Goal: Task Accomplishment & Management: Complete application form

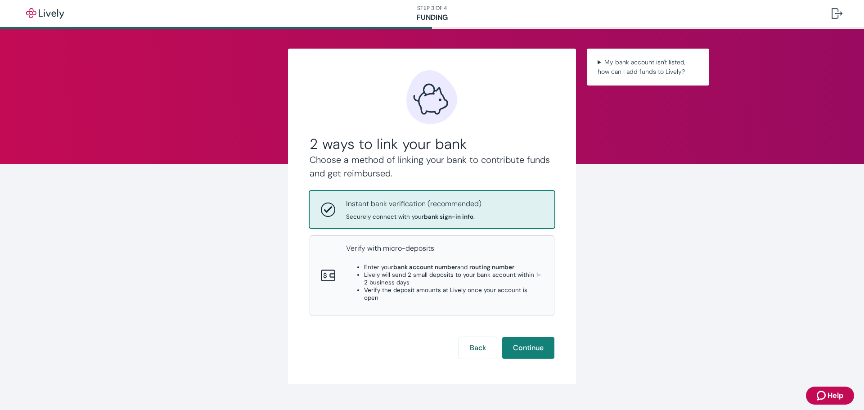
click at [423, 207] on p "Instant bank verification (recommended)" at bounding box center [413, 203] width 135 height 11
click at [526, 337] on button "Continue" at bounding box center [528, 348] width 52 height 22
click at [667, 272] on div "2 ways to link your bank Choose a method of linking your bank to contribute fun…" at bounding box center [432, 228] width 864 height 398
click at [423, 202] on p "Instant bank verification (recommended)" at bounding box center [413, 203] width 135 height 11
click at [523, 337] on button "Continue" at bounding box center [528, 348] width 52 height 22
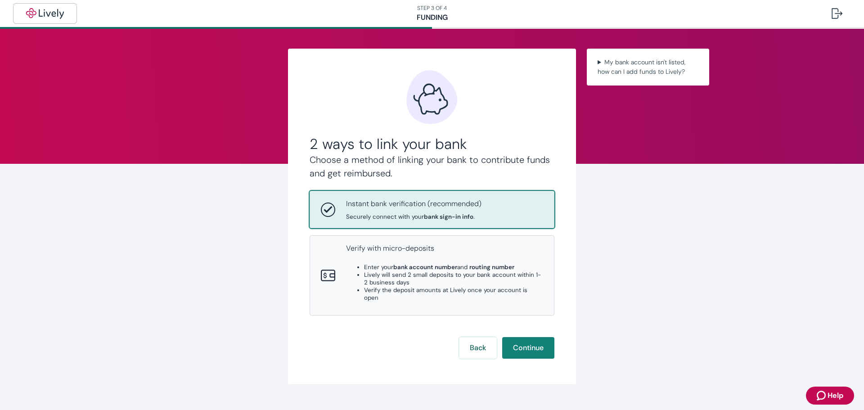
click at [58, 9] on img "button" at bounding box center [45, 13] width 50 height 11
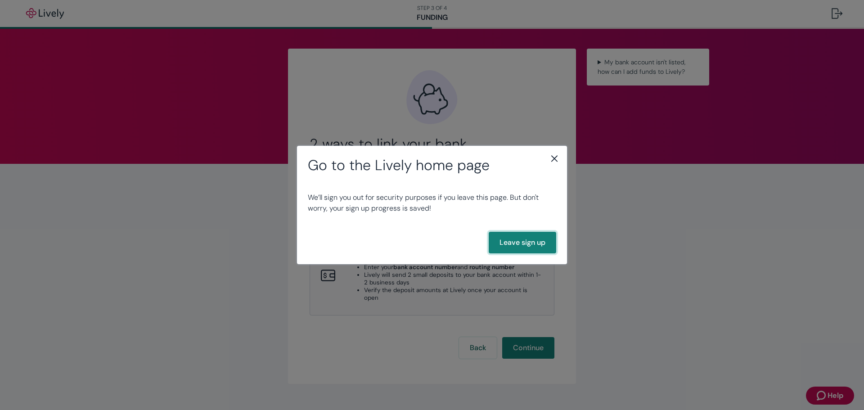
click at [526, 242] on button "Leave sign up" at bounding box center [522, 243] width 67 height 22
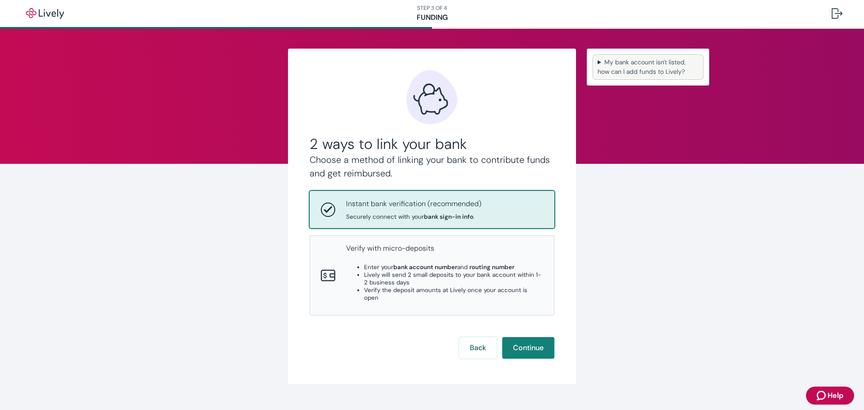
click at [645, 67] on summary "My bank account isn't listed, how can I add funds to Lively?" at bounding box center [648, 67] width 108 height 22
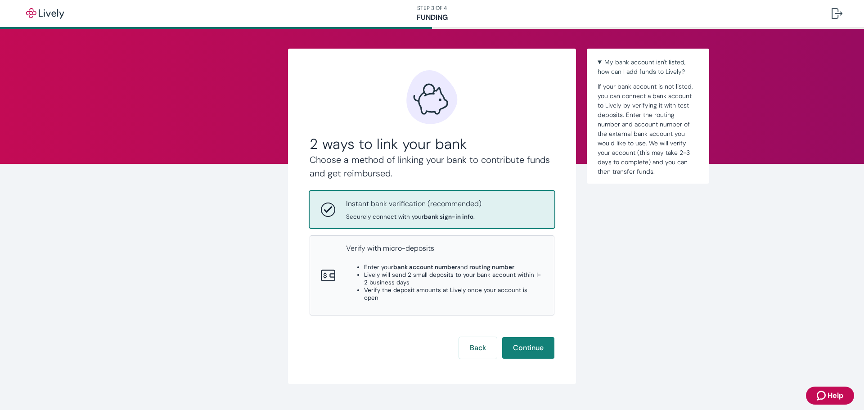
click at [742, 318] on div "2 ways to link your bank Choose a method of linking your bank to contribute fun…" at bounding box center [432, 228] width 864 height 398
click at [827, 391] on span "Help" at bounding box center [835, 395] width 16 height 11
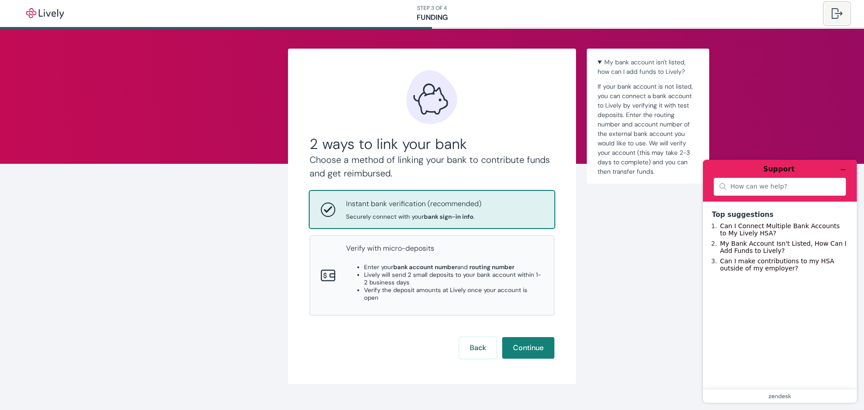
click at [837, 12] on div at bounding box center [837, 13] width 11 height 11
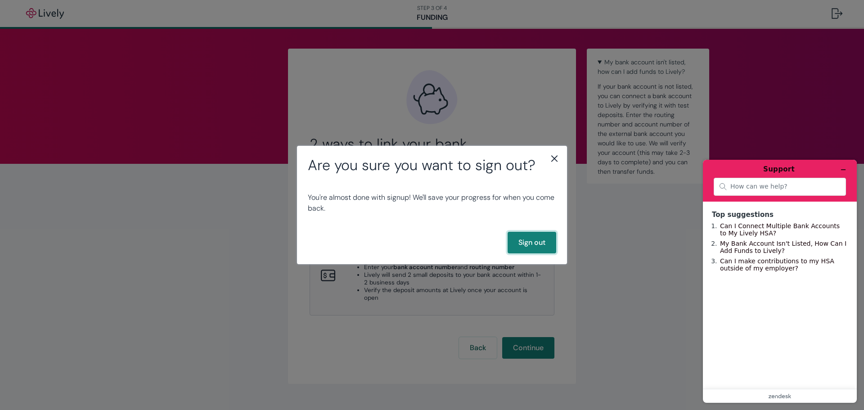
click at [544, 244] on button "Sign out" at bounding box center [532, 243] width 49 height 22
